Goal: Transaction & Acquisition: Download file/media

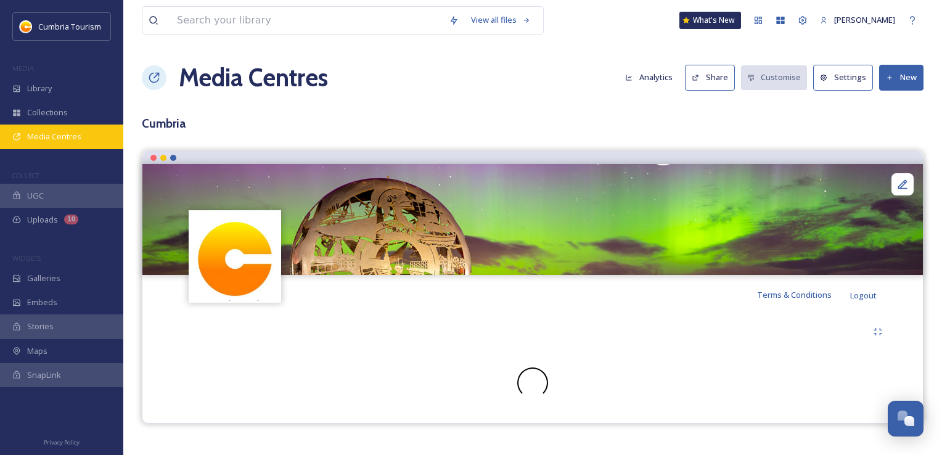
click at [34, 132] on span "Media Centres" at bounding box center [54, 137] width 54 height 12
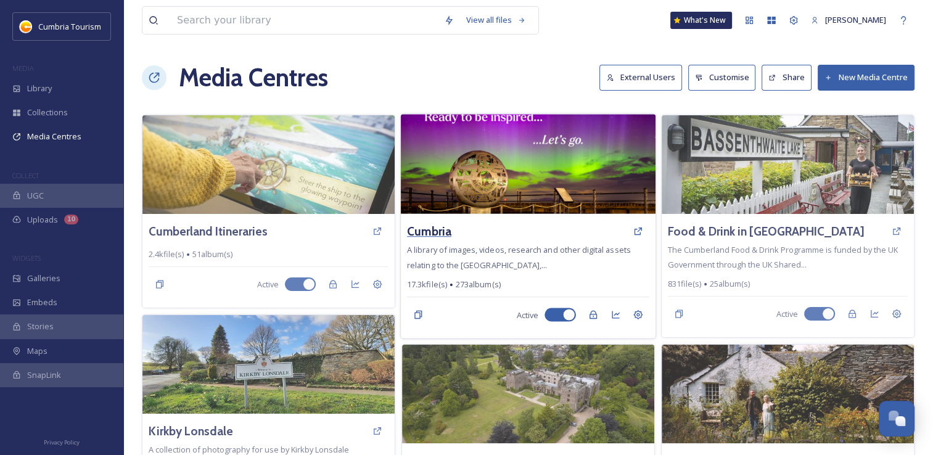
click at [429, 232] on h3 "Cumbria" at bounding box center [429, 232] width 44 height 18
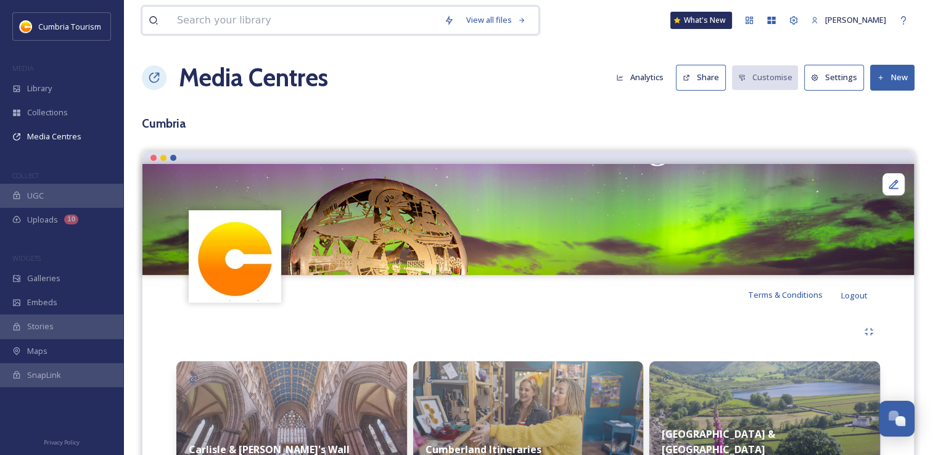
click at [277, 23] on input at bounding box center [304, 20] width 267 height 27
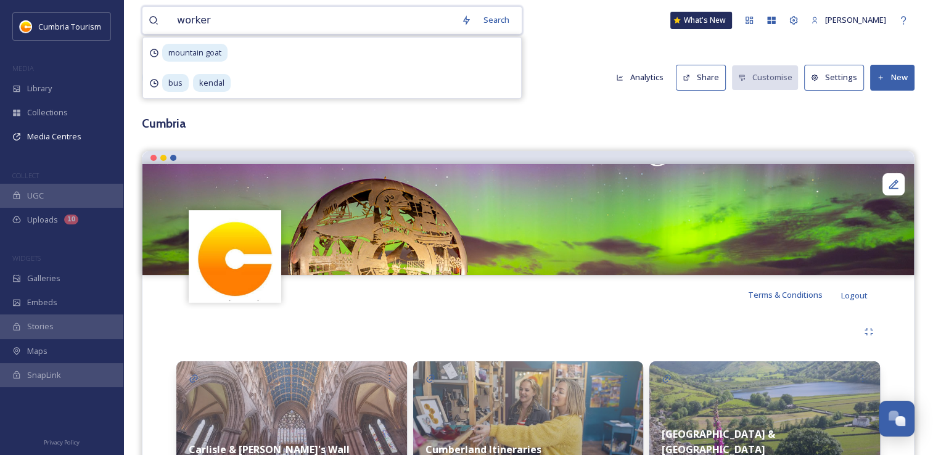
type input "workers"
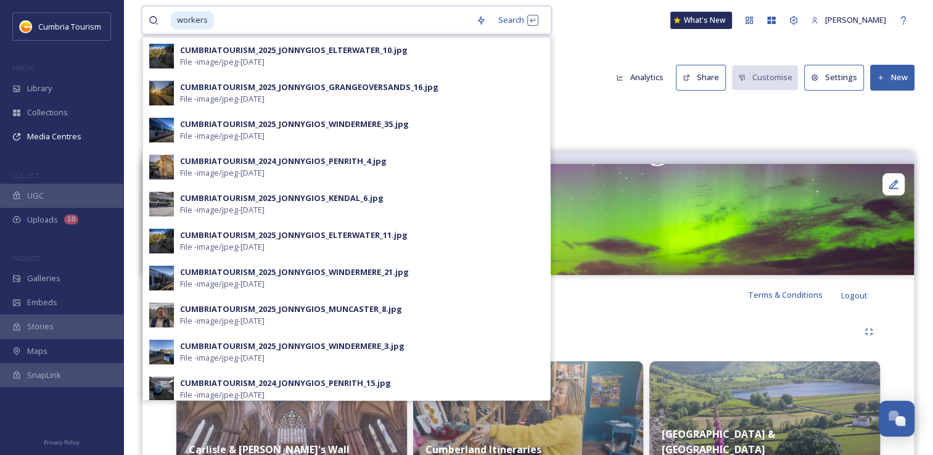
click at [305, 20] on input at bounding box center [342, 20] width 255 height 27
click at [519, 26] on div "Search Press Enter to search" at bounding box center [518, 20] width 52 height 24
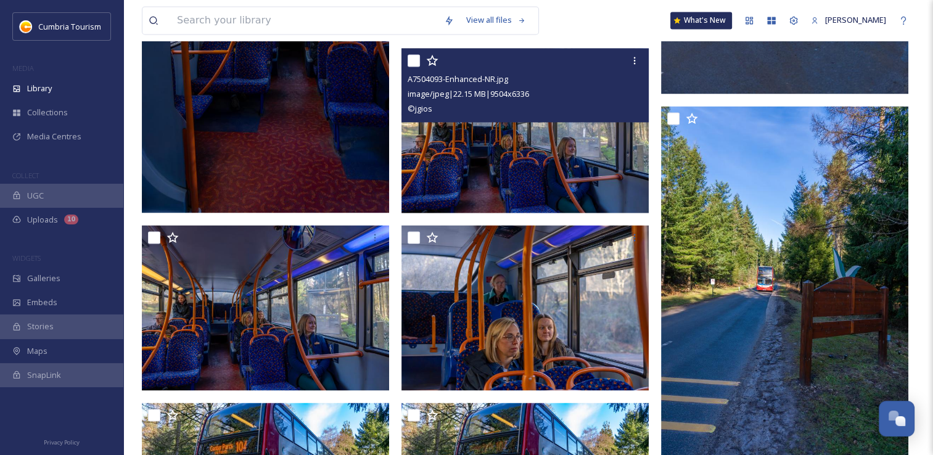
scroll to position [1911, 0]
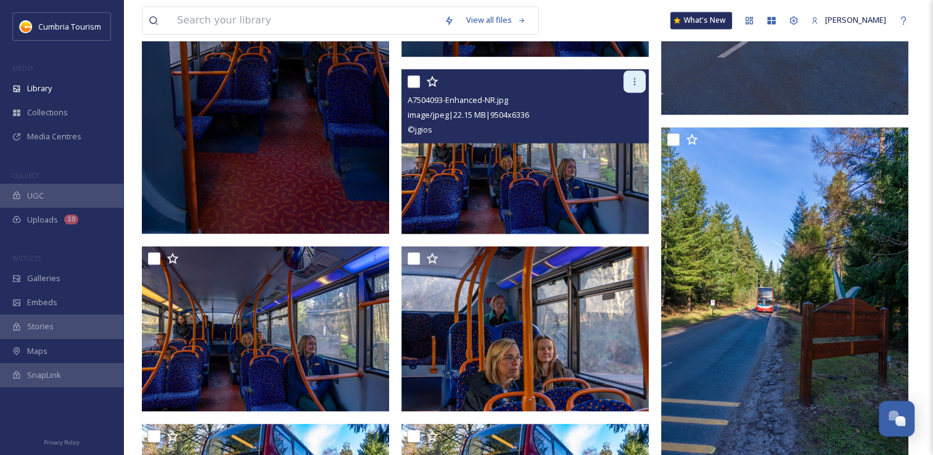
click at [633, 83] on icon at bounding box center [635, 81] width 10 height 10
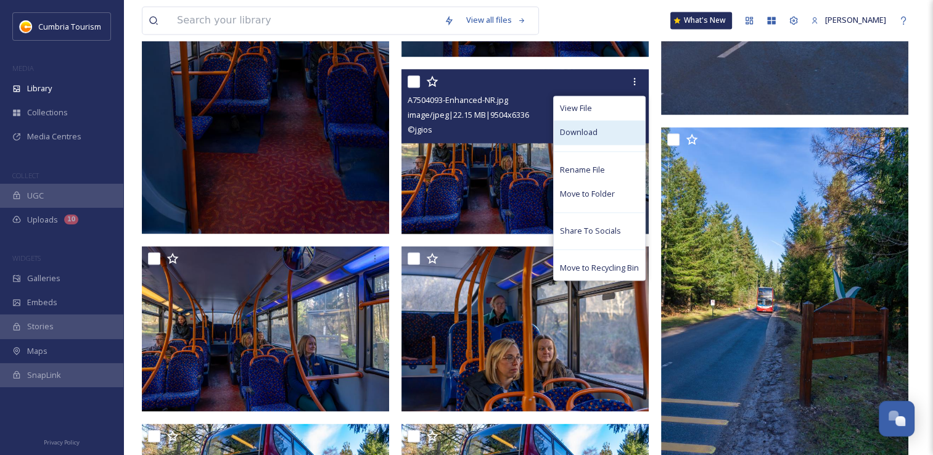
click at [588, 134] on span "Download" at bounding box center [579, 132] width 38 height 12
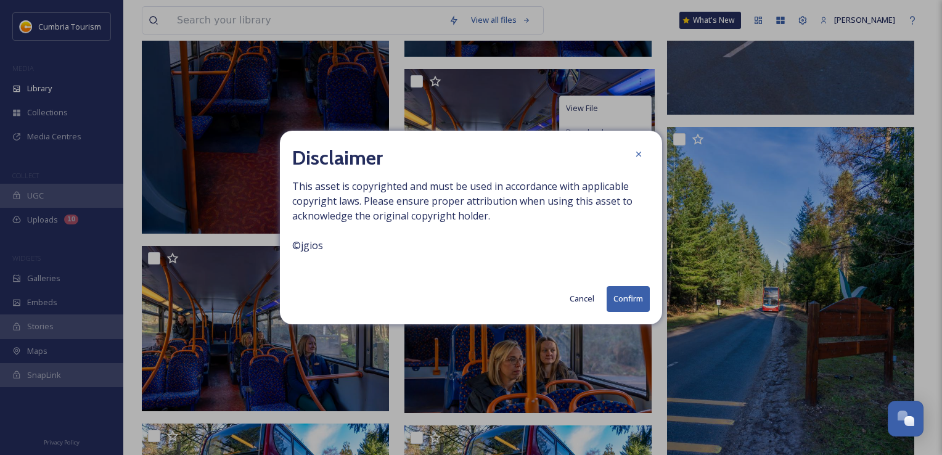
click at [624, 297] on button "Confirm" at bounding box center [628, 298] width 43 height 25
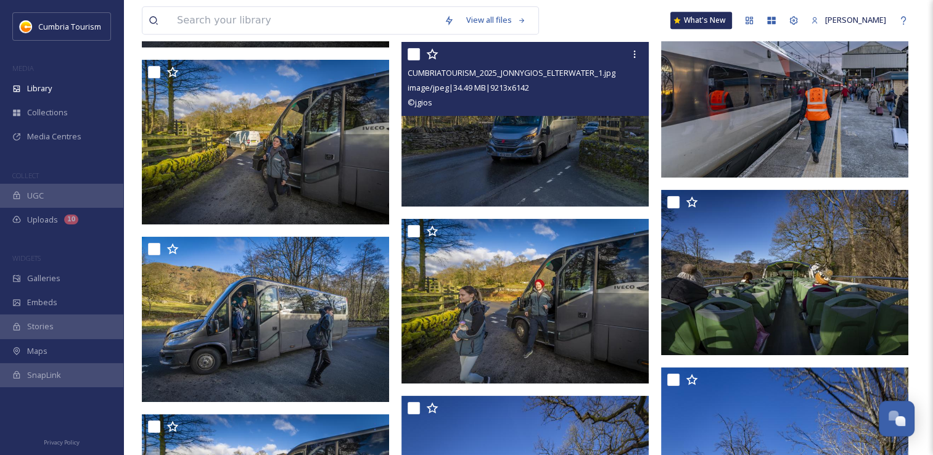
scroll to position [10605, 0]
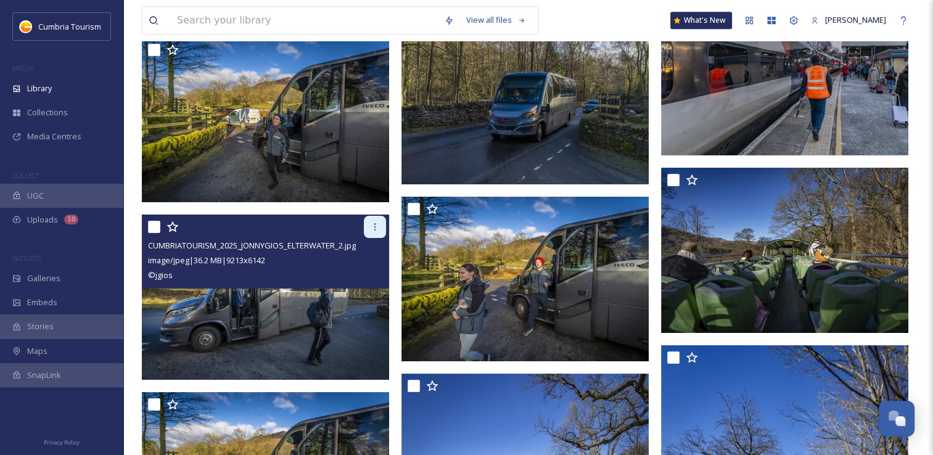
click at [376, 221] on div at bounding box center [375, 227] width 22 height 22
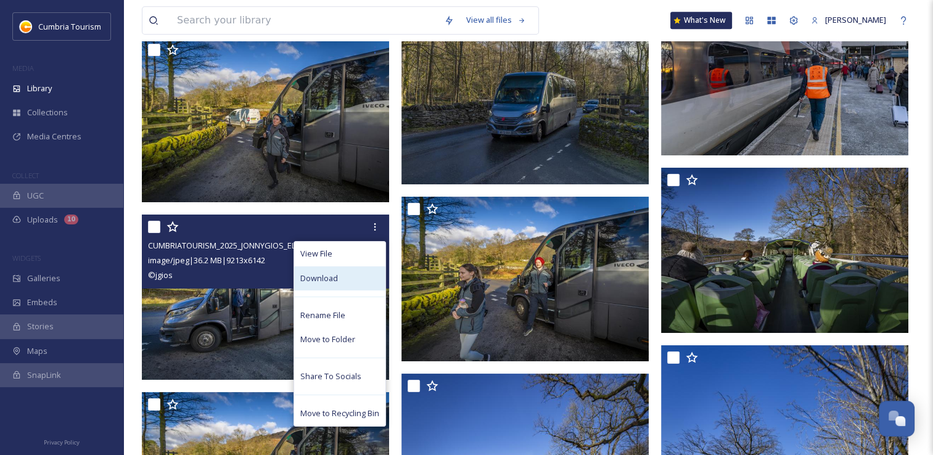
click at [342, 274] on div "Download" at bounding box center [339, 278] width 91 height 24
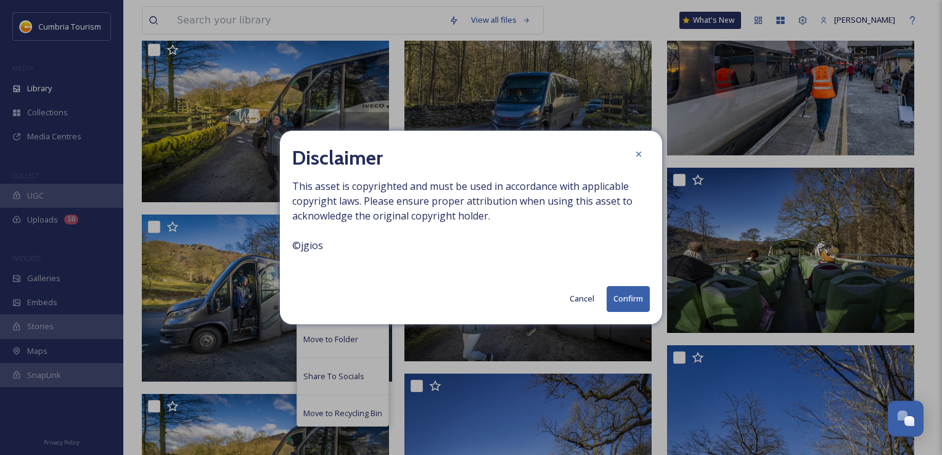
click at [629, 292] on button "Confirm" at bounding box center [628, 298] width 43 height 25
